Goal: Find specific page/section: Find specific page/section

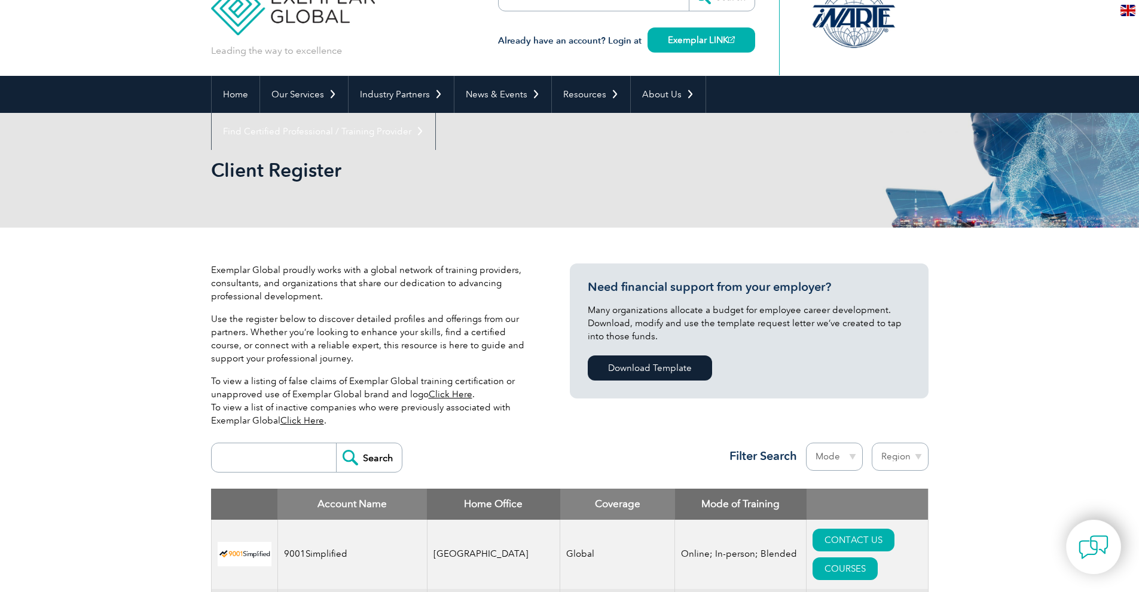
scroll to position [192, 0]
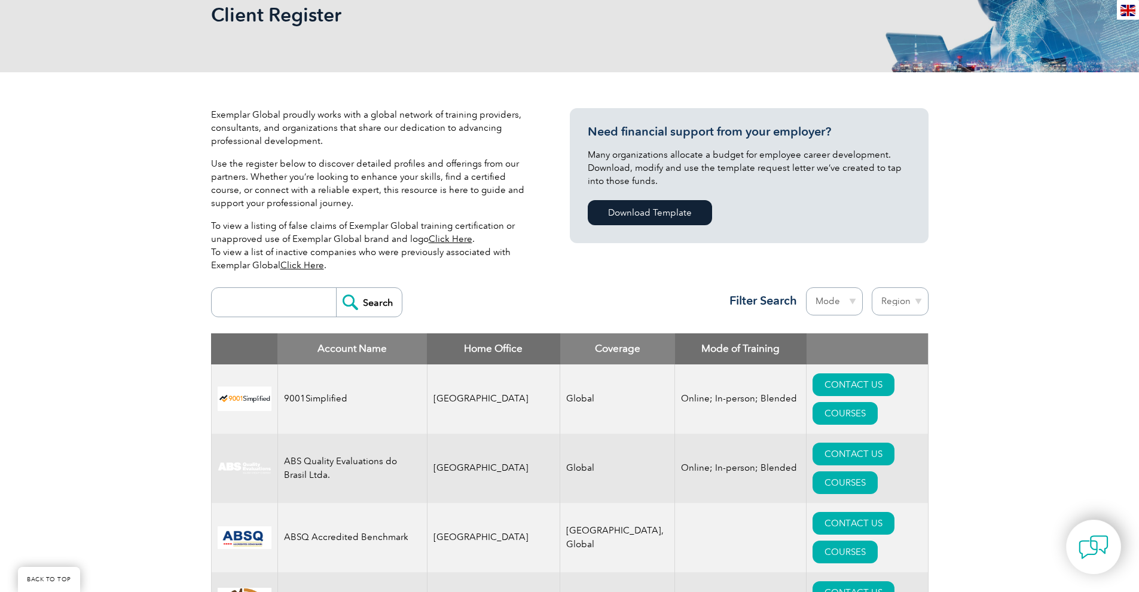
click at [279, 305] on input "search" at bounding box center [277, 302] width 118 height 29
type input "Win"
click at [362, 302] on input "Search" at bounding box center [369, 302] width 66 height 29
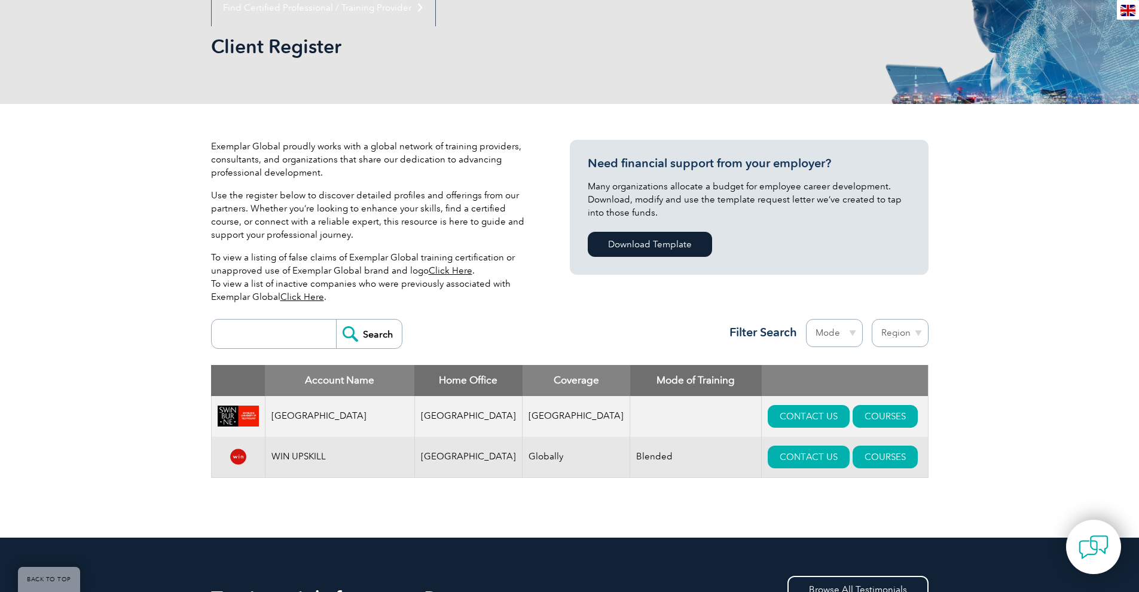
scroll to position [250, 0]
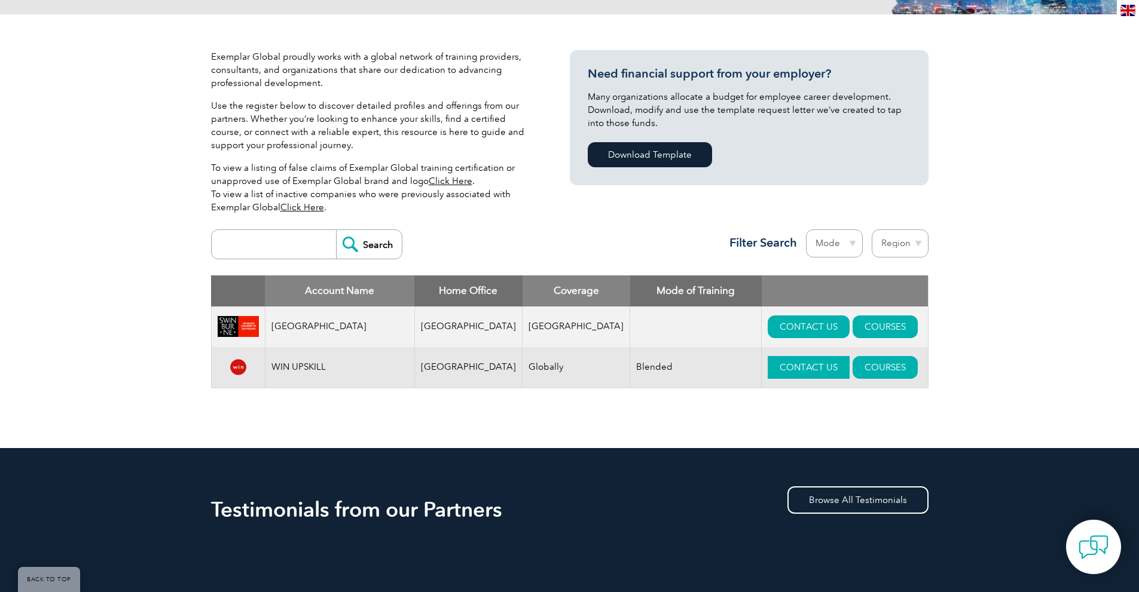
click at [788, 365] on link "CONTACT US" at bounding box center [809, 367] width 82 height 23
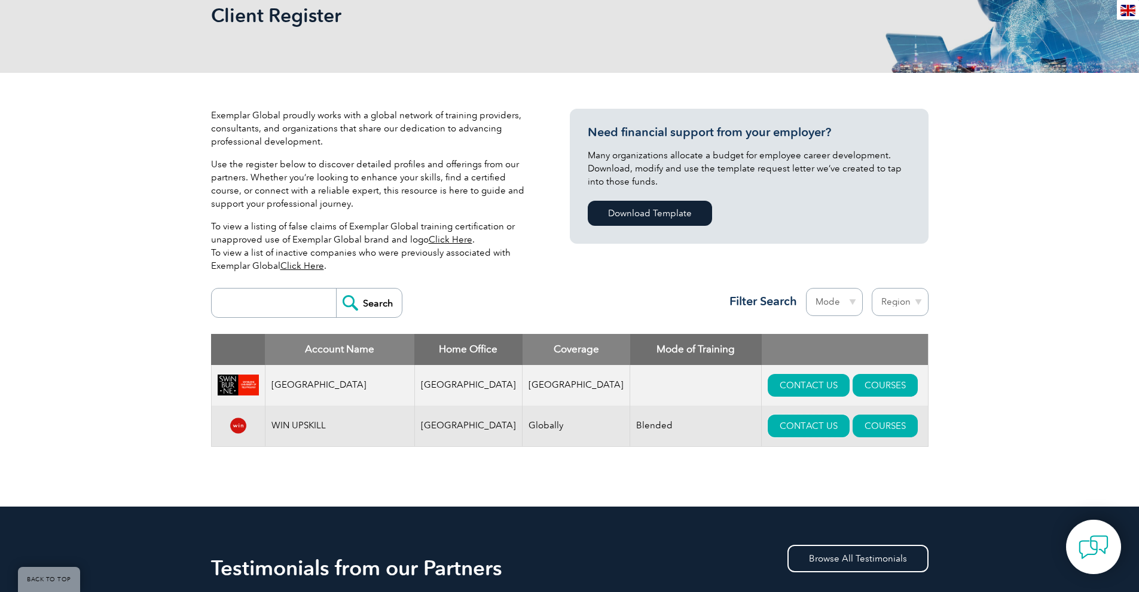
scroll to position [191, 0]
